Goal: Task Accomplishment & Management: Use online tool/utility

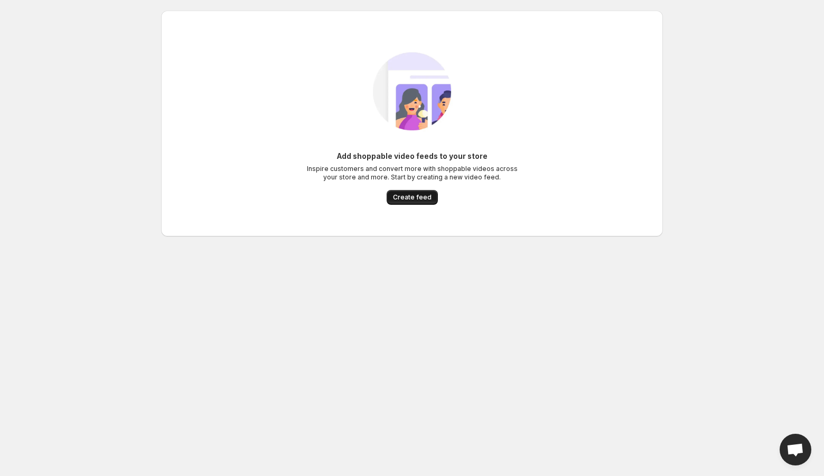
click at [416, 193] on button "Create feed" at bounding box center [412, 197] width 51 height 15
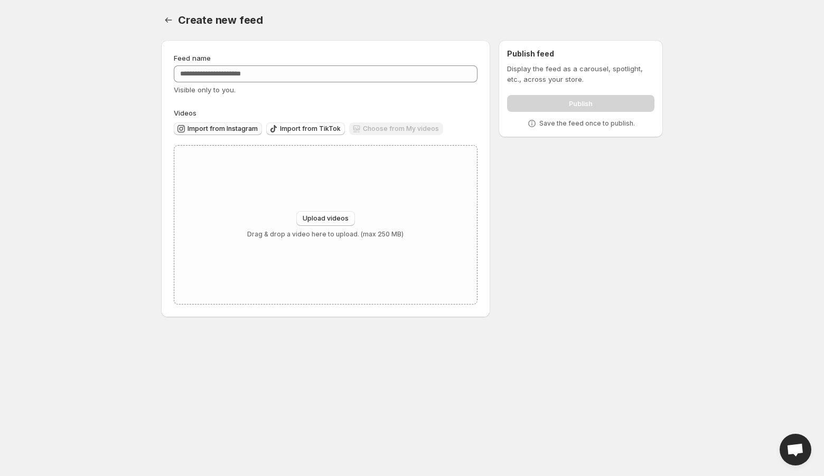
click at [243, 132] on span "Import from Instagram" at bounding box center [222, 129] width 70 height 8
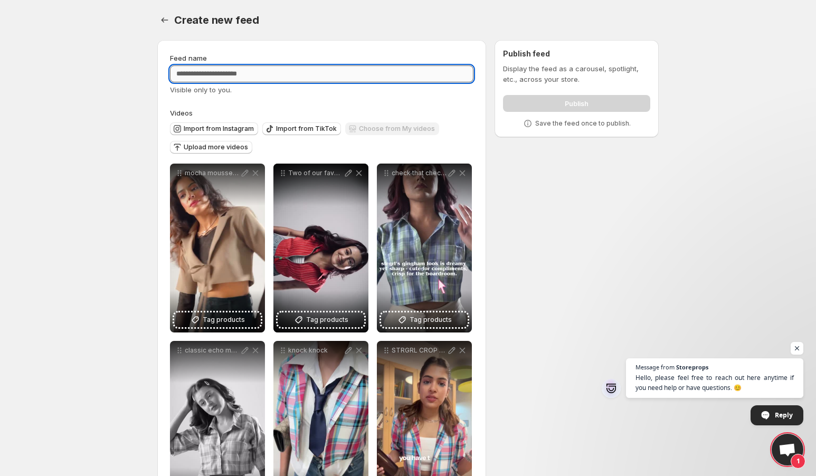
click at [253, 76] on input "Feed name" at bounding box center [322, 73] width 304 height 17
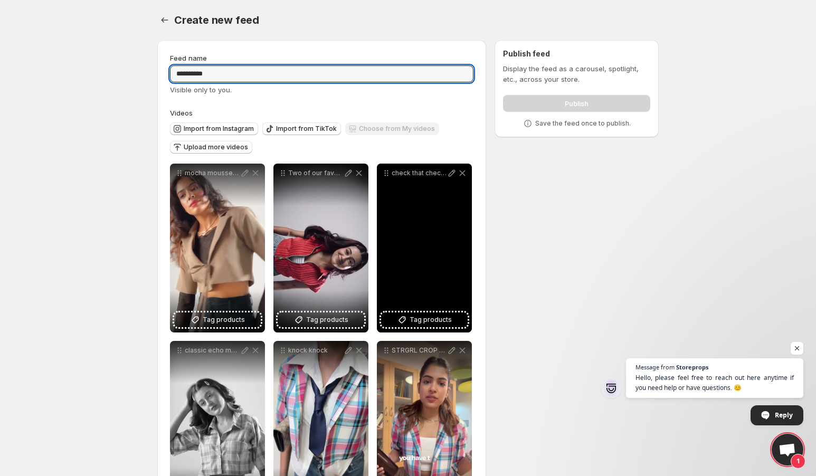
scroll to position [237, 0]
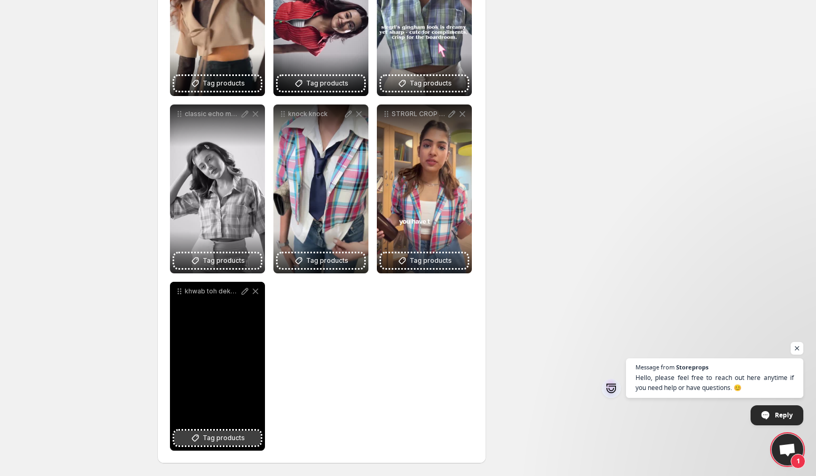
type input "**********"
click at [202, 441] on button "Tag products" at bounding box center [217, 438] width 87 height 15
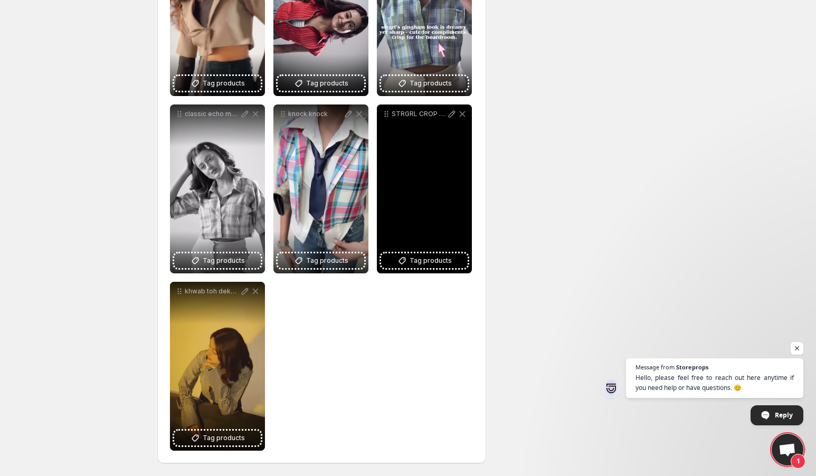
scroll to position [0, 0]
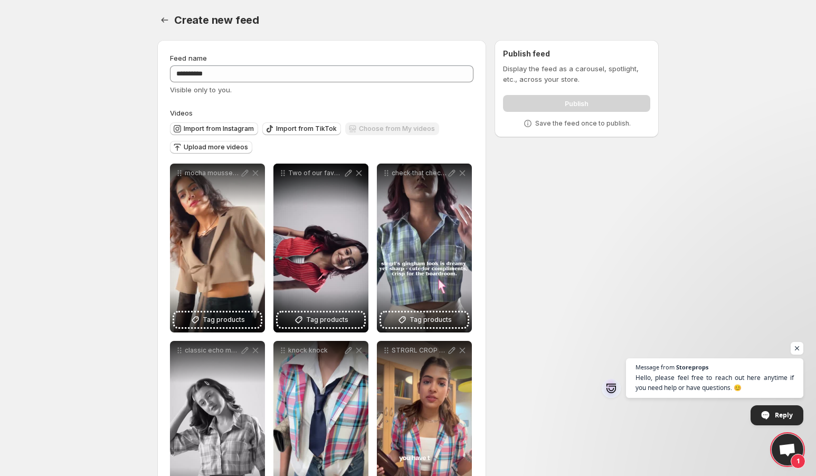
click at [623, 124] on p "Save the feed once to publish." at bounding box center [583, 123] width 96 height 8
click at [599, 105] on div "Publish" at bounding box center [576, 101] width 147 height 21
click at [586, 163] on div "**********" at bounding box center [404, 372] width 510 height 681
click at [800, 348] on span "Open chat" at bounding box center [797, 348] width 13 height 13
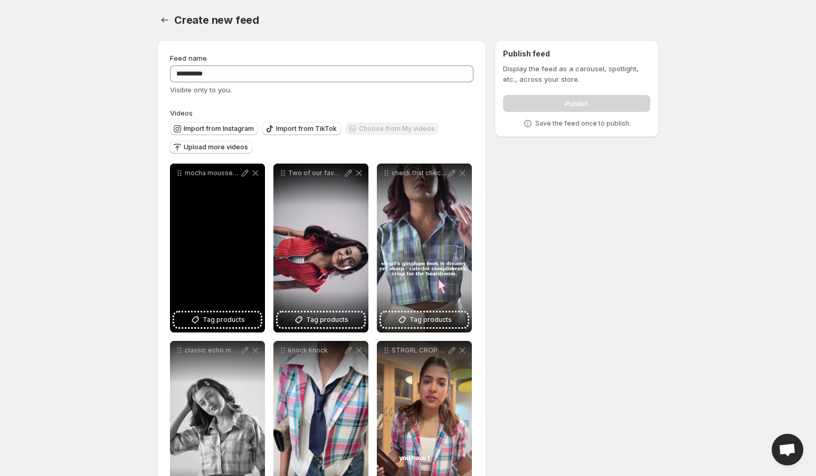
click at [210, 240] on div "mocha mousse in motion and fashion shop this years colour now on strgrl" at bounding box center [217, 248] width 95 height 169
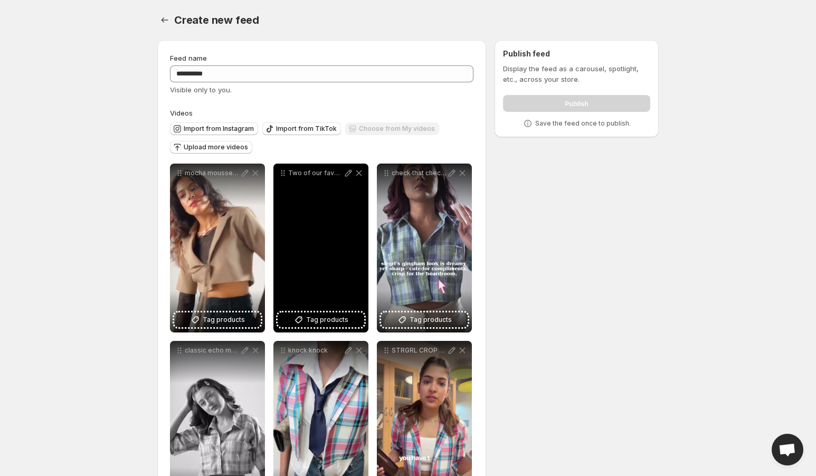
click at [318, 252] on div "Two of our favs from the whole collection visit [GEOGRAPHIC_DATA]" at bounding box center [321, 248] width 95 height 169
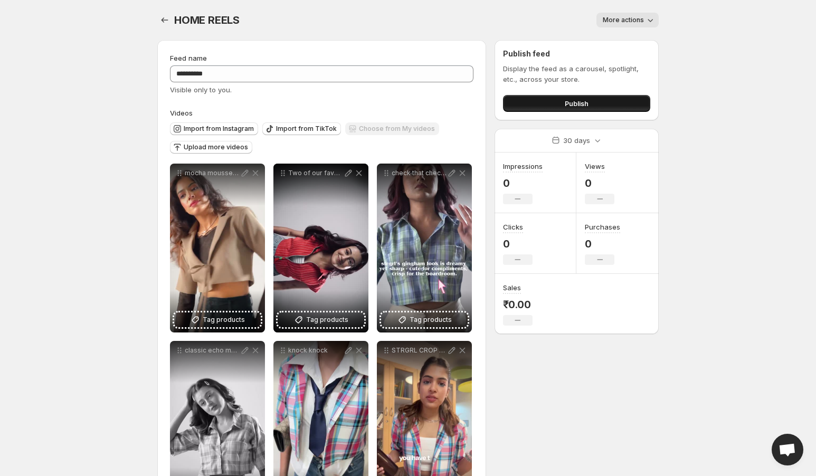
click at [589, 99] on button "Publish" at bounding box center [576, 103] width 147 height 17
